Goal: Information Seeking & Learning: Find specific fact

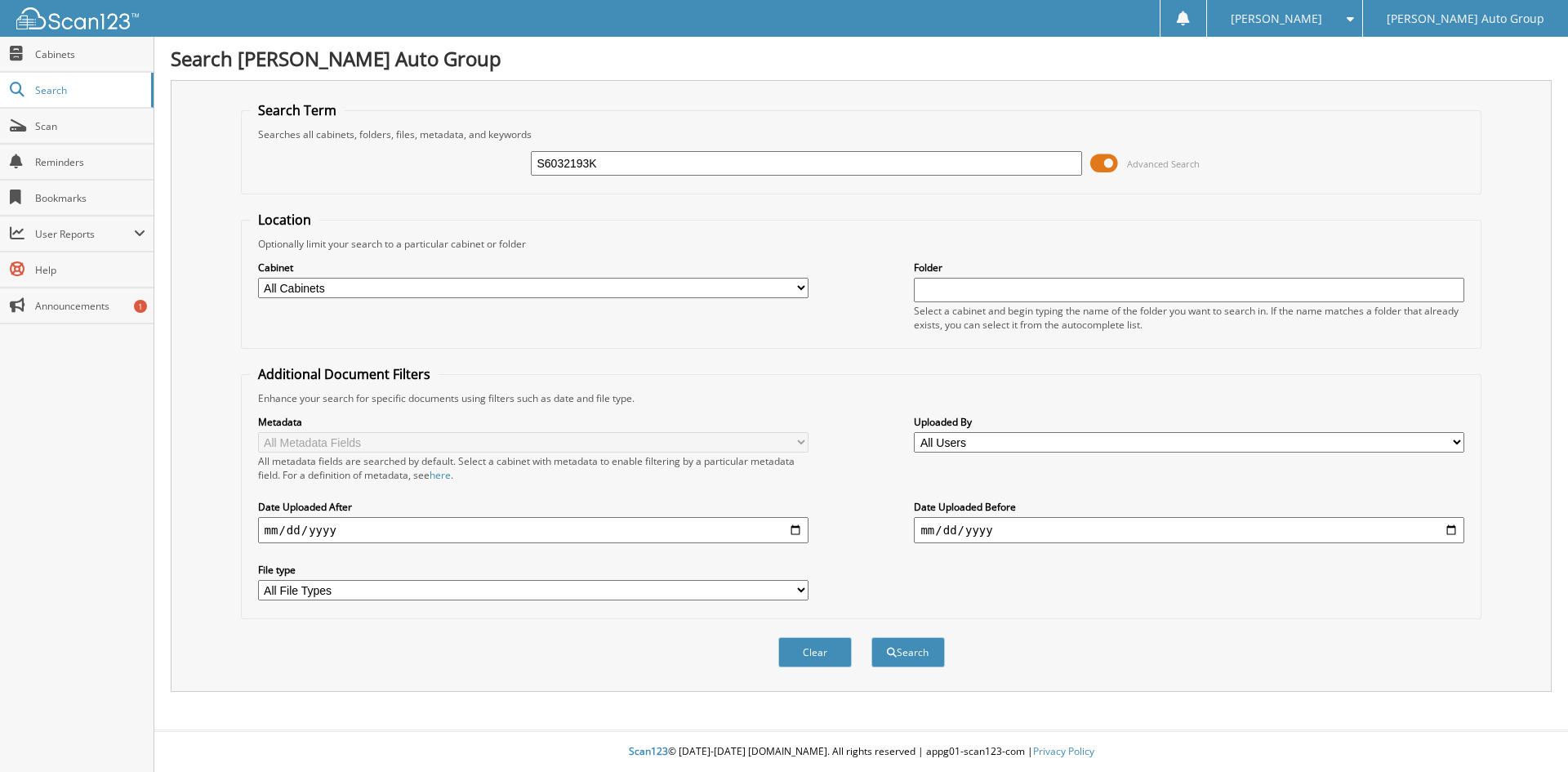
type input "S6032193K"
click at [872, 637] on button "Search" at bounding box center [908, 652] width 74 height 31
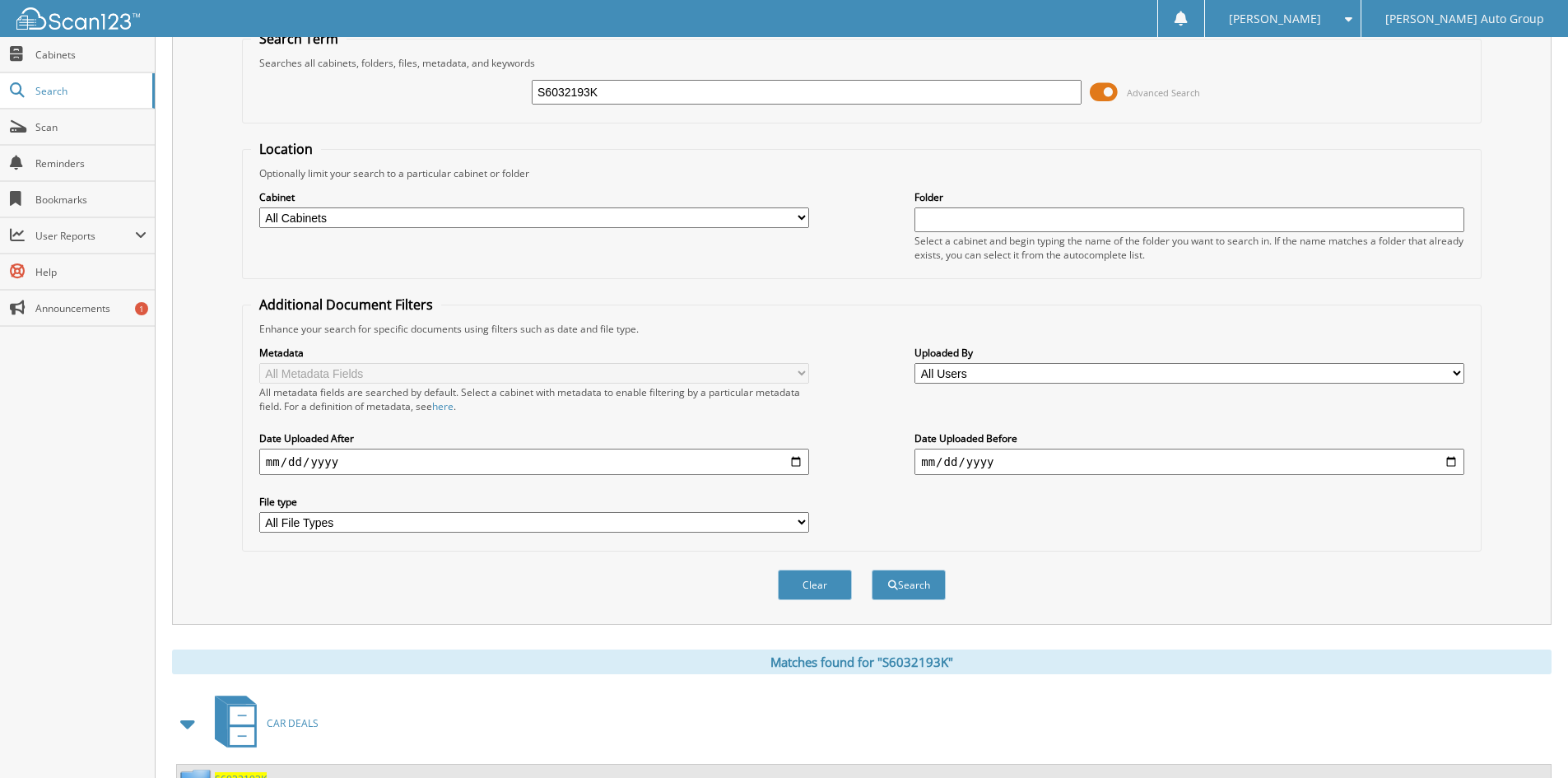
scroll to position [142, 0]
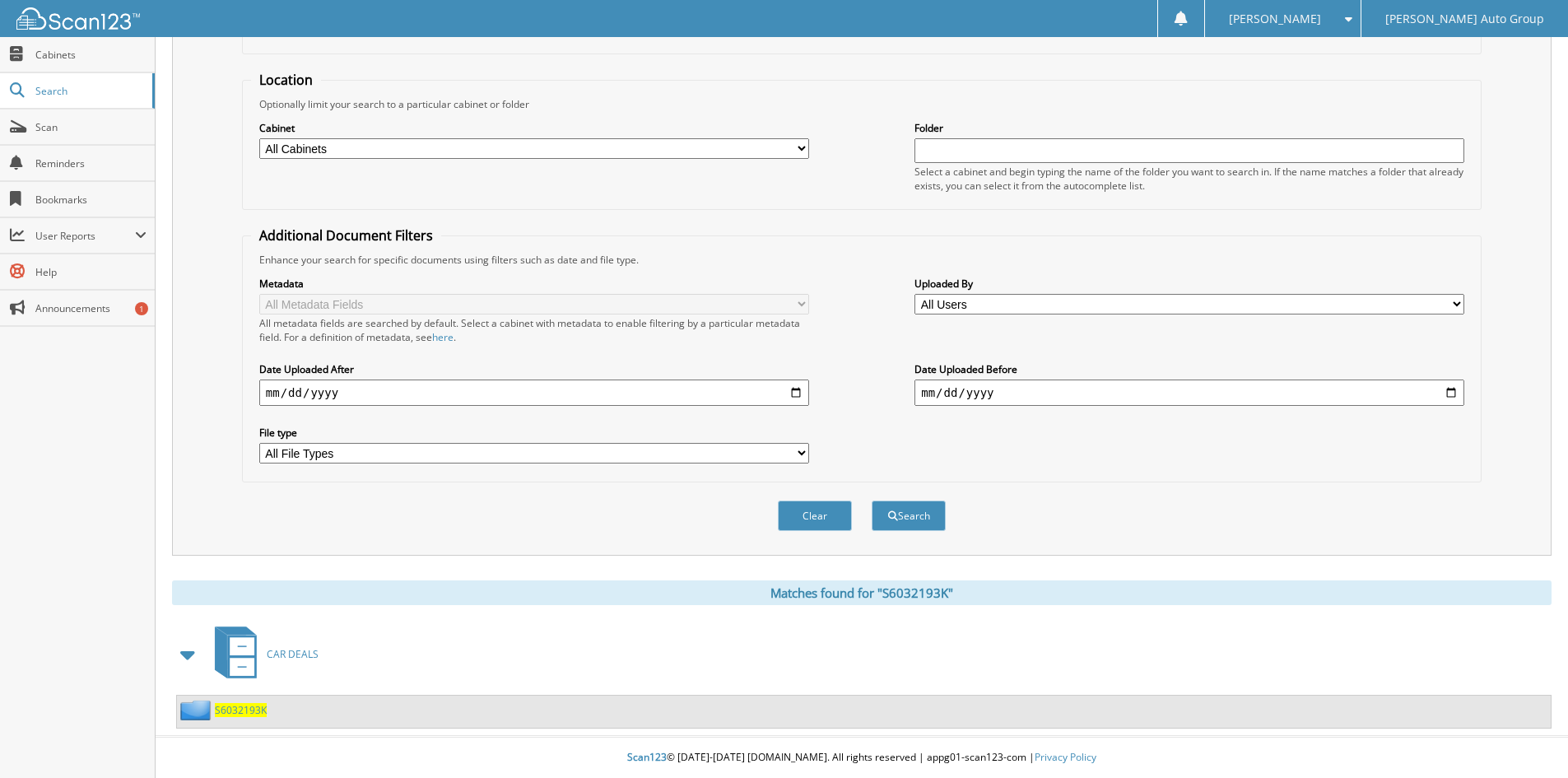
click at [245, 710] on span "S6032193K" at bounding box center [240, 709] width 52 height 14
